Goal: Information Seeking & Learning: Learn about a topic

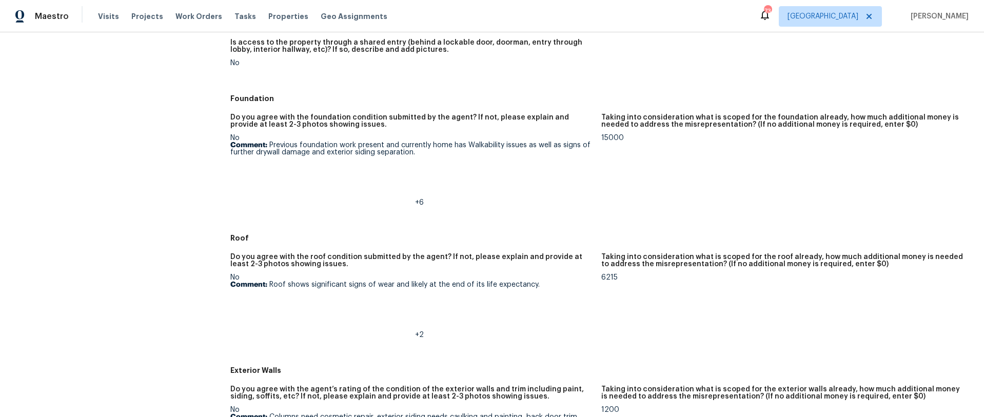
scroll to position [257, 0]
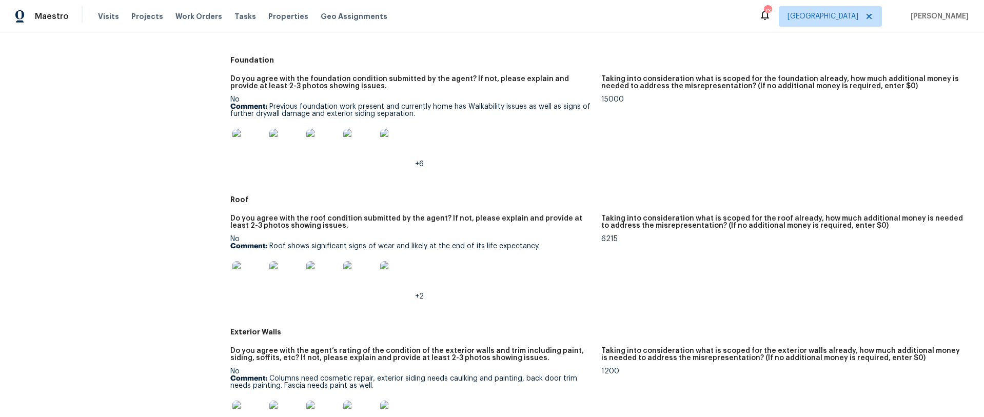
click at [255, 149] on img at bounding box center [248, 145] width 33 height 33
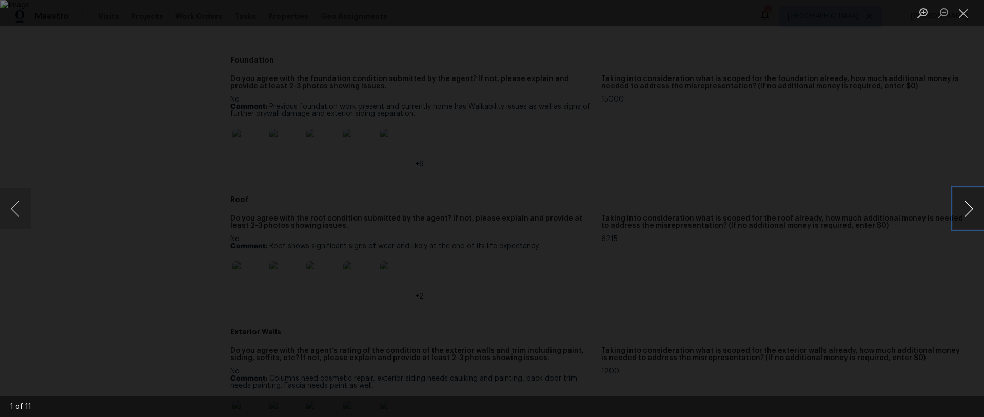
click at [970, 199] on button "Next image" at bounding box center [969, 208] width 31 height 41
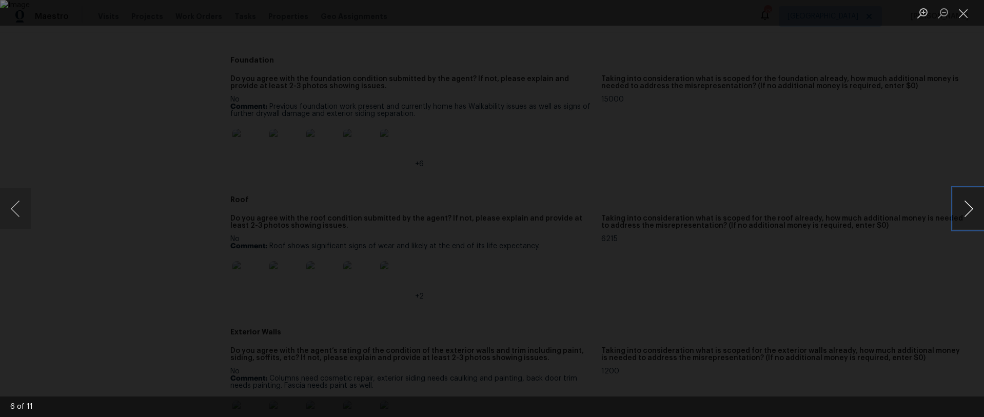
click at [970, 199] on button "Next image" at bounding box center [969, 208] width 31 height 41
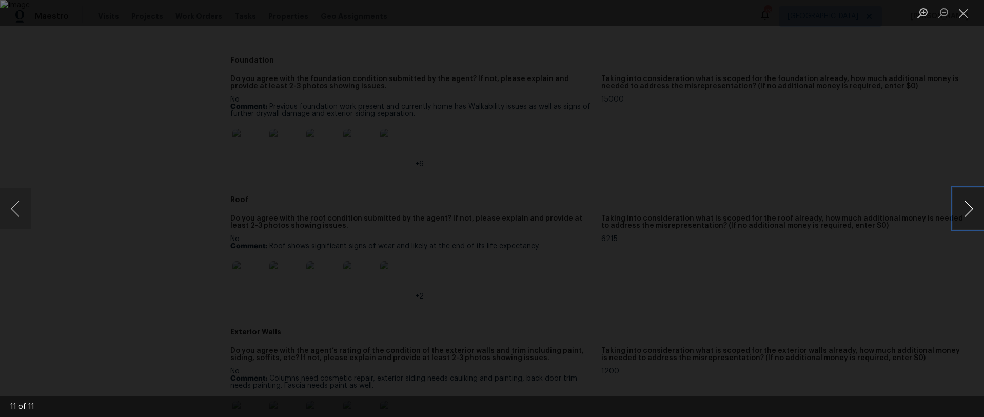
click at [970, 199] on button "Next image" at bounding box center [969, 208] width 31 height 41
click at [970, 13] on button "Close lightbox" at bounding box center [964, 13] width 21 height 18
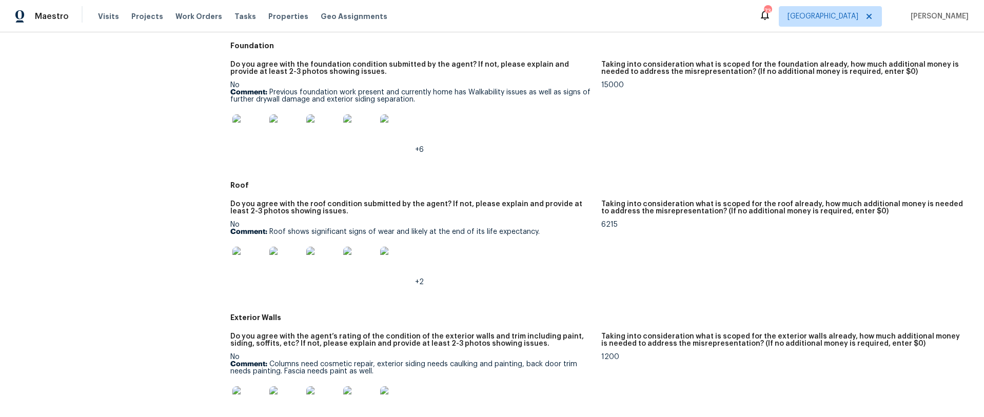
scroll to position [311, 0]
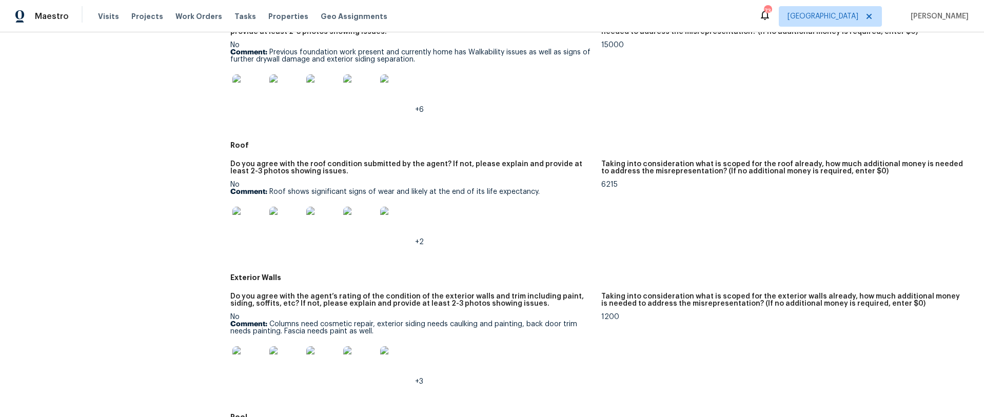
click at [249, 220] on img at bounding box center [248, 223] width 33 height 33
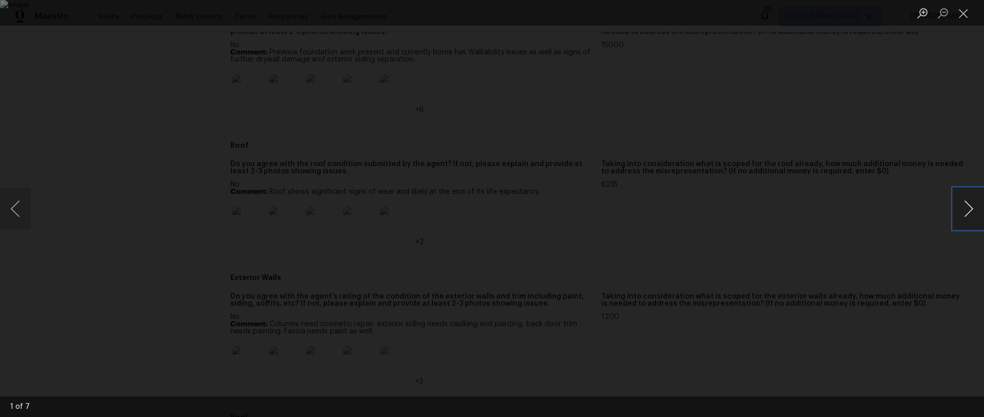
click at [964, 209] on button "Next image" at bounding box center [969, 208] width 31 height 41
click at [963, 209] on button "Next image" at bounding box center [969, 208] width 31 height 41
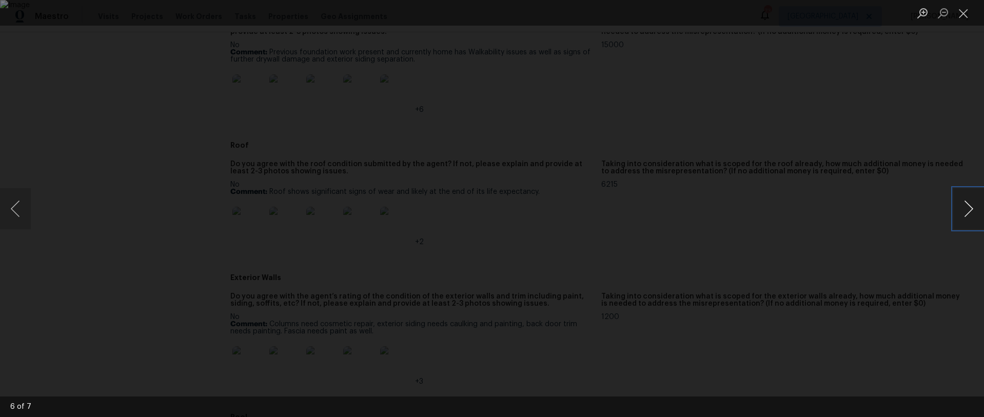
click at [963, 209] on button "Next image" at bounding box center [969, 208] width 31 height 41
click at [856, 208] on div "Lightbox" at bounding box center [492, 208] width 984 height 417
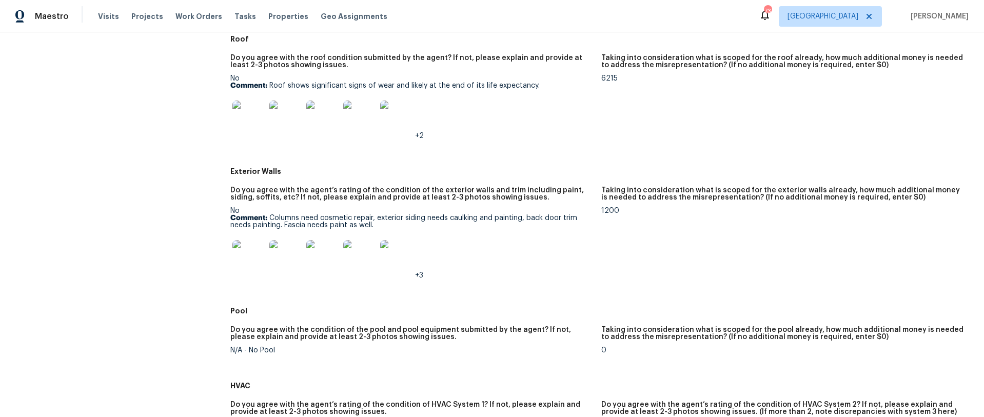
scroll to position [430, 0]
